Goal: Check status: Check status

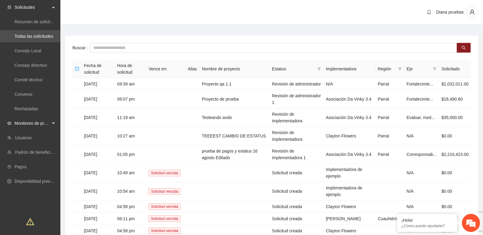
click at [47, 127] on span "Monitoreo de proyectos" at bounding box center [32, 123] width 36 height 12
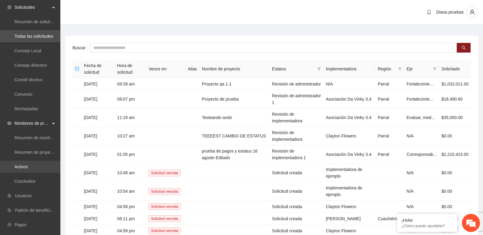
click at [28, 167] on link "Activos" at bounding box center [21, 166] width 14 height 5
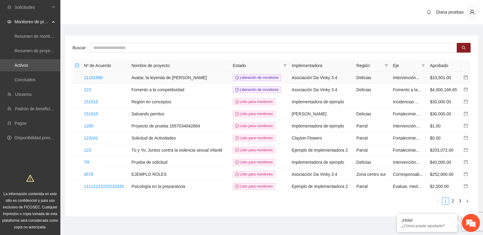
click at [107, 83] on td "21101990" at bounding box center [105, 78] width 47 height 12
click at [101, 78] on link "21101990" at bounding box center [93, 77] width 19 height 5
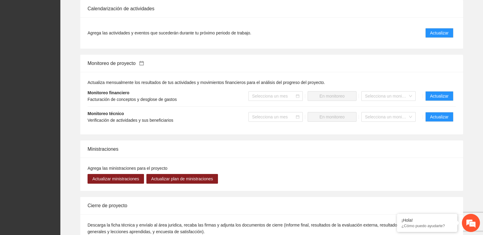
scroll to position [411, 0]
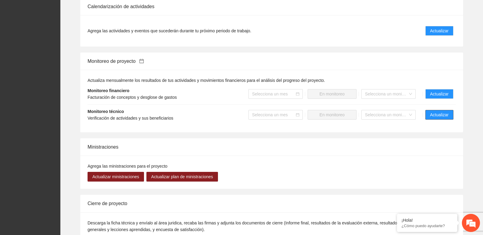
click at [432, 116] on span "Actualizar" at bounding box center [439, 114] width 18 height 7
click at [436, 116] on span "Actualizar" at bounding box center [439, 114] width 18 height 7
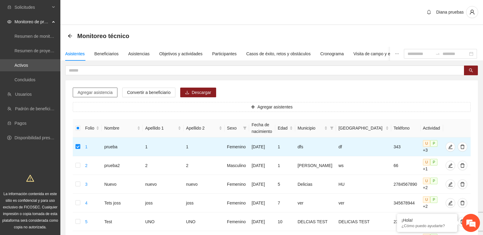
click at [102, 92] on span "Agregar asistencia" at bounding box center [95, 92] width 35 height 7
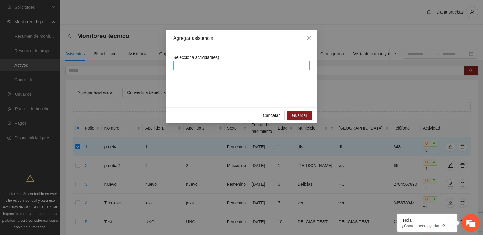
click at [277, 66] on div at bounding box center [242, 65] width 134 height 7
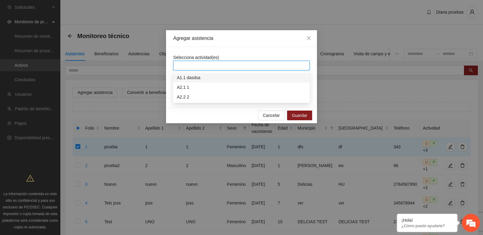
click at [269, 56] on div "Selecciona actividad(es)" at bounding box center [241, 62] width 137 height 16
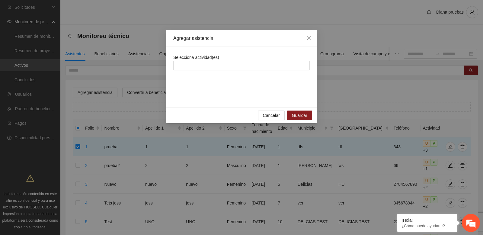
click at [208, 57] on span "Selecciona actividad(es)" at bounding box center [196, 57] width 46 height 5
copy span "Selecciona actividad(es)"
click at [310, 37] on icon "close" at bounding box center [309, 38] width 5 height 5
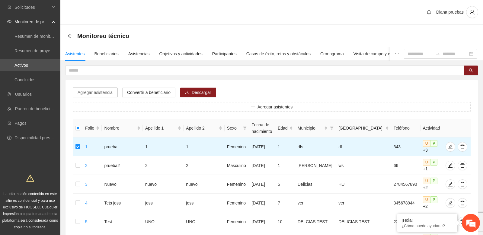
click at [103, 93] on span "Agregar asistencia" at bounding box center [95, 92] width 35 height 7
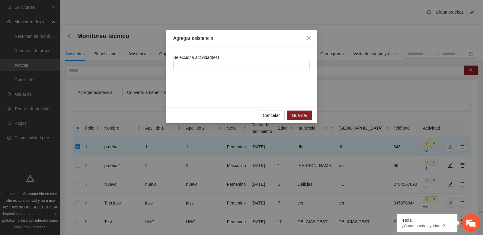
click at [270, 108] on div "Cancelar Guardar" at bounding box center [241, 115] width 151 height 16
click at [304, 70] on div at bounding box center [241, 66] width 137 height 10
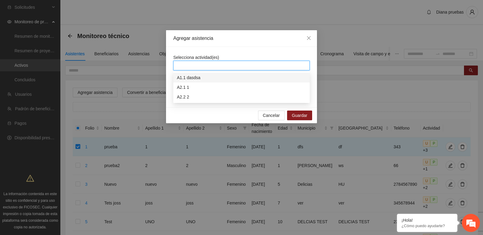
click at [250, 79] on div "A1.1 dasdsa" at bounding box center [241, 77] width 129 height 7
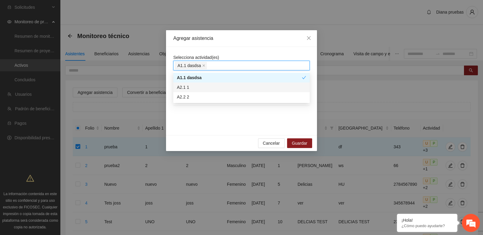
click at [243, 86] on div "A2.1 1" at bounding box center [241, 87] width 129 height 7
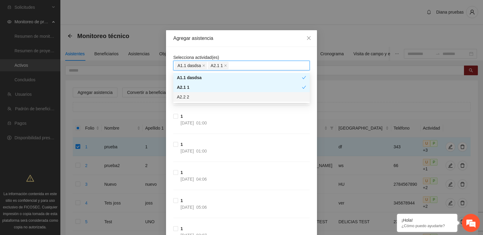
click at [239, 96] on div "A2.2 2" at bounding box center [241, 97] width 129 height 7
click at [262, 57] on div "Selecciona actividad(es) A1.1 dasdsa A2.1 1 A2.2 2" at bounding box center [241, 62] width 137 height 16
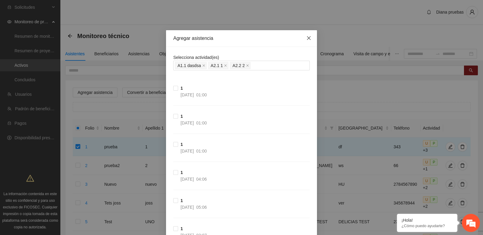
click at [311, 34] on span "Close" at bounding box center [309, 38] width 16 height 16
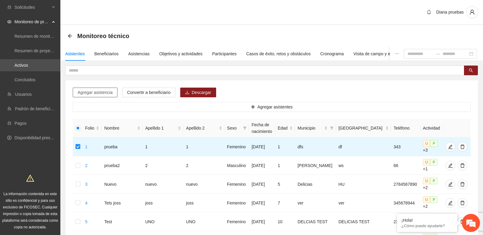
click at [103, 91] on span "Agregar asistencia" at bounding box center [95, 92] width 35 height 7
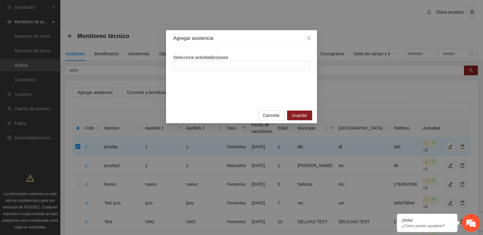
click at [278, 81] on div "Selecciona actividad(es)sasa" at bounding box center [241, 77] width 137 height 46
click at [219, 95] on div "Selecciona actividad(es)" at bounding box center [241, 77] width 137 height 46
click at [309, 40] on icon "close" at bounding box center [309, 38] width 5 height 5
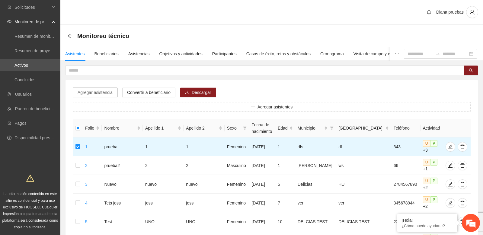
click at [99, 94] on span "Agregar asistencia" at bounding box center [95, 92] width 35 height 7
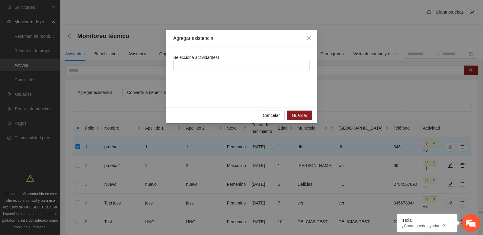
click at [241, 77] on div "Selecciona actividad(es)" at bounding box center [241, 77] width 137 height 46
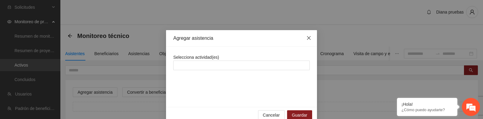
click at [310, 39] on icon "close" at bounding box center [309, 38] width 5 height 5
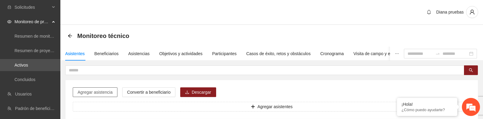
click at [99, 89] on span "Agregar asistencia" at bounding box center [95, 92] width 35 height 7
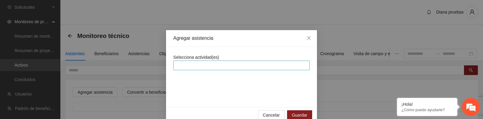
click at [284, 65] on div at bounding box center [238, 65] width 127 height 7
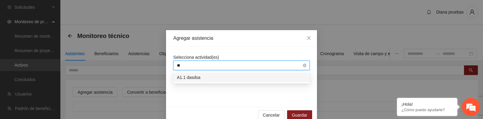
type input "*"
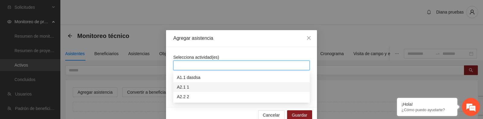
click at [229, 82] on div "A2.1 1" at bounding box center [241, 87] width 137 height 10
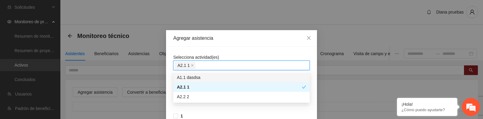
click at [242, 55] on div "Selecciona actividad(es) A2.1 1" at bounding box center [241, 62] width 137 height 16
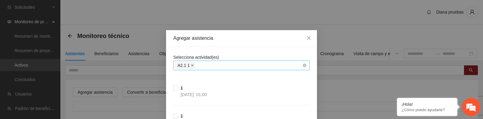
click at [193, 66] on icon "close" at bounding box center [192, 65] width 3 height 3
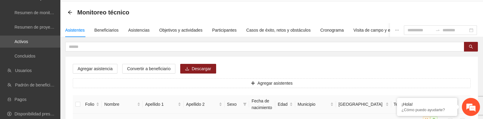
scroll to position [59, 0]
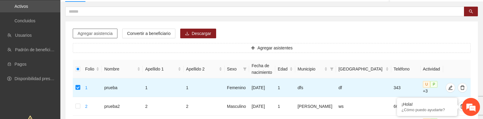
click at [101, 32] on span "Agregar asistencia" at bounding box center [95, 33] width 35 height 7
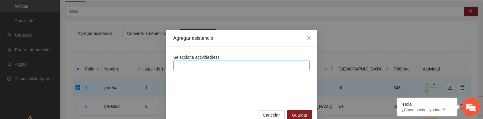
click at [287, 63] on div at bounding box center [238, 65] width 127 height 7
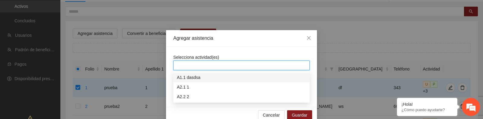
click at [297, 50] on div "Selecciona actividad(es)" at bounding box center [241, 77] width 151 height 60
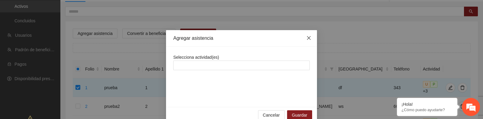
click at [306, 40] on span "Close" at bounding box center [309, 38] width 16 height 16
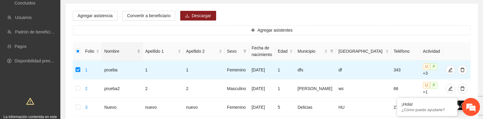
scroll to position [72, 0]
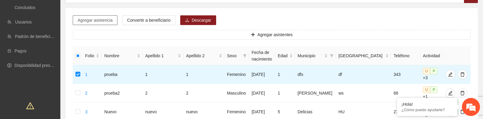
click at [98, 21] on span "Agregar asistencia" at bounding box center [95, 20] width 35 height 7
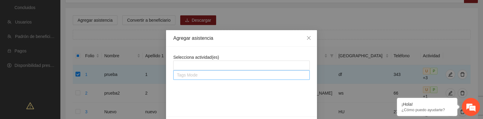
click at [305, 77] on div at bounding box center [242, 75] width 134 height 7
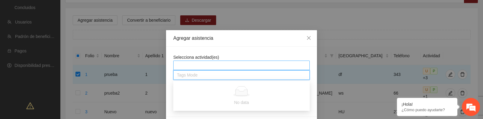
click at [305, 68] on div at bounding box center [241, 66] width 137 height 10
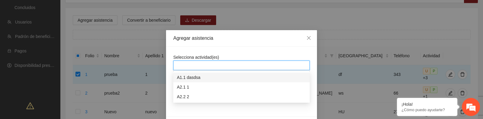
click at [308, 50] on div "Selecciona actividad(es) Tags Mode" at bounding box center [241, 82] width 151 height 70
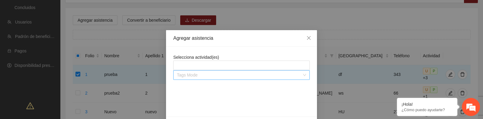
click at [304, 77] on div "Tags Mode" at bounding box center [241, 75] width 137 height 10
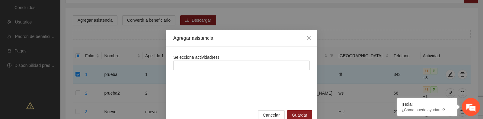
click at [214, 97] on div "Selecciona actividad(es)" at bounding box center [241, 77] width 137 height 46
click at [202, 78] on div "Selecciona actividad(es)" at bounding box center [241, 77] width 137 height 46
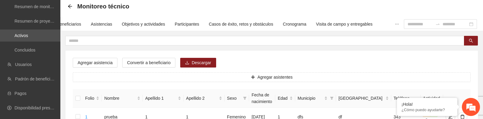
scroll to position [36, 0]
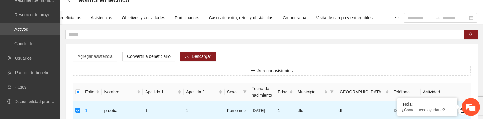
click at [101, 58] on span "Agregar asistencia" at bounding box center [95, 56] width 35 height 7
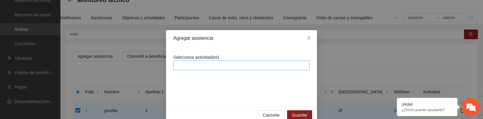
click at [257, 65] on div at bounding box center [238, 65] width 127 height 7
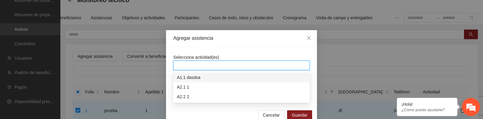
click at [233, 61] on div at bounding box center [241, 66] width 137 height 10
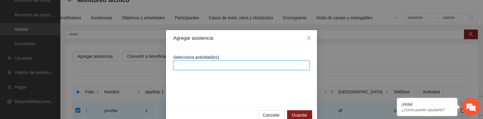
click at [234, 58] on div "Selecciona actividad(es)" at bounding box center [241, 62] width 137 height 16
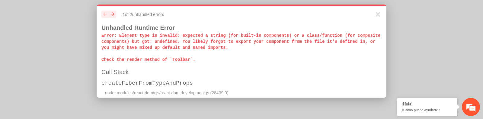
drag, startPoint x: 232, startPoint y: 50, endPoint x: 101, endPoint y: 26, distance: 133.0
click at [100, 25] on div "previous next 1 of 2 unhandled error s Unhandled Runtime Error Error : Element …" at bounding box center [242, 51] width 290 height 93
click at [113, 13] on icon "button" at bounding box center [112, 14] width 3 height 3
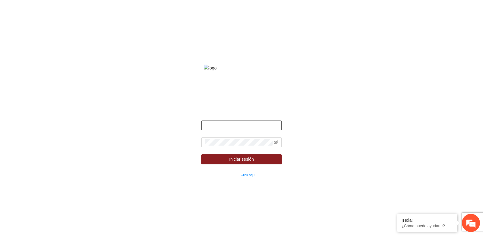
type input "**********"
click at [94, 31] on div "**********" at bounding box center [241, 117] width 483 height 235
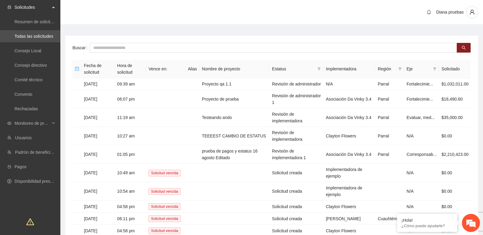
click at [183, 32] on main "Buscar Fecha de solicitud Hora de solicitud Vence en: Alias Nombre de proyecto …" at bounding box center [271, 146] width 423 height 242
click at [49, 126] on span "Monitoreo de proyectos" at bounding box center [32, 123] width 36 height 12
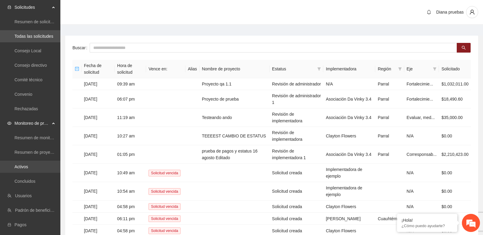
click at [28, 168] on link "Activos" at bounding box center [21, 166] width 14 height 5
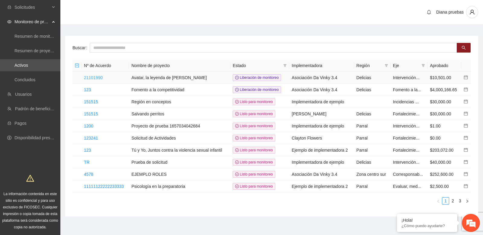
click at [101, 77] on link "21101990" at bounding box center [93, 77] width 19 height 5
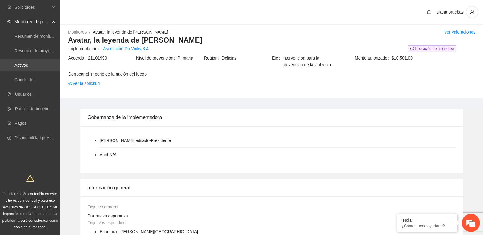
click at [28, 68] on link "Activos" at bounding box center [21, 65] width 14 height 5
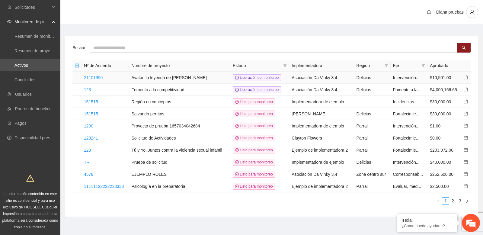
click at [95, 78] on link "21101990" at bounding box center [93, 77] width 19 height 5
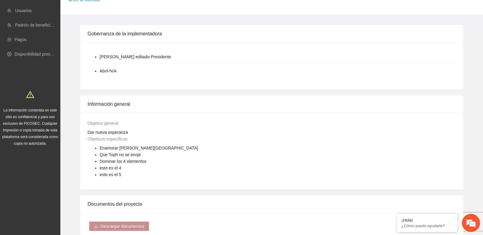
scroll to position [40, 0]
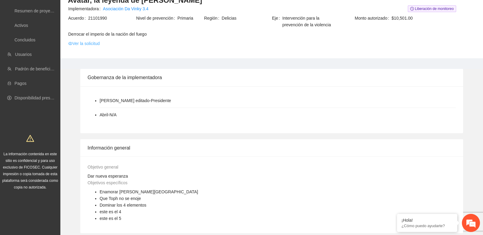
click at [91, 42] on link "Ver la solicitud" at bounding box center [83, 43] width 31 height 7
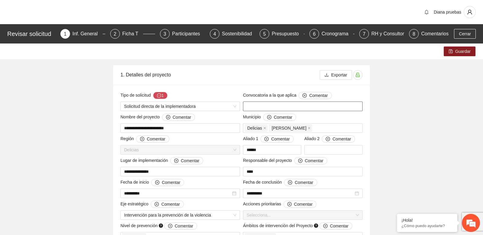
click at [271, 104] on input "text" at bounding box center [303, 106] width 120 height 10
click at [289, 107] on input "text" at bounding box center [303, 106] width 120 height 10
click at [329, 129] on div "Delicias Camargo" at bounding box center [303, 128] width 117 height 8
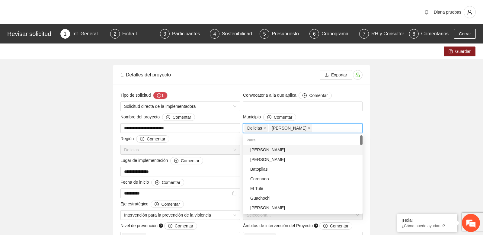
click at [384, 131] on div "**********" at bounding box center [241, 222] width 287 height 314
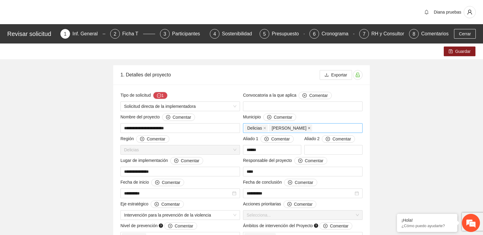
click at [308, 128] on icon "close" at bounding box center [309, 128] width 3 height 3
click at [264, 127] on icon "close" at bounding box center [264, 128] width 3 height 3
click at [328, 115] on div "Municipio Comentar" at bounding box center [303, 119] width 120 height 10
